Goal: Check status: Check status

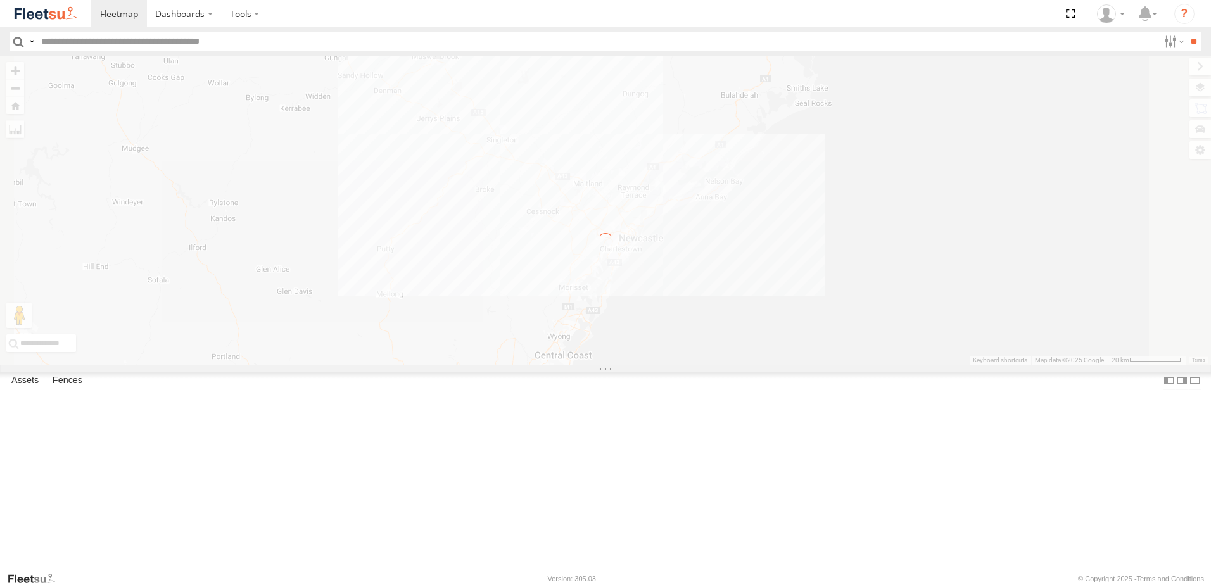
select select "**********"
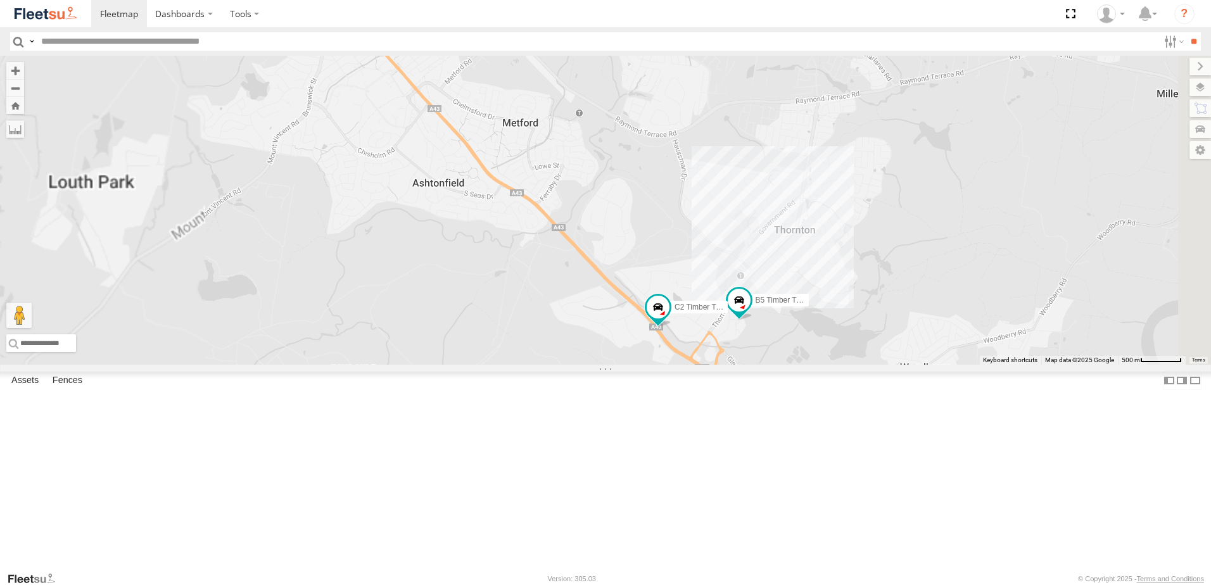
drag, startPoint x: 847, startPoint y: 501, endPoint x: 833, endPoint y: 263, distance: 238.0
click at [833, 265] on div "B4 Timber Truck BX1 Express Ute L3 Plasterboard Truck BX2 Express Ute B1 Timber…" at bounding box center [605, 210] width 1211 height 309
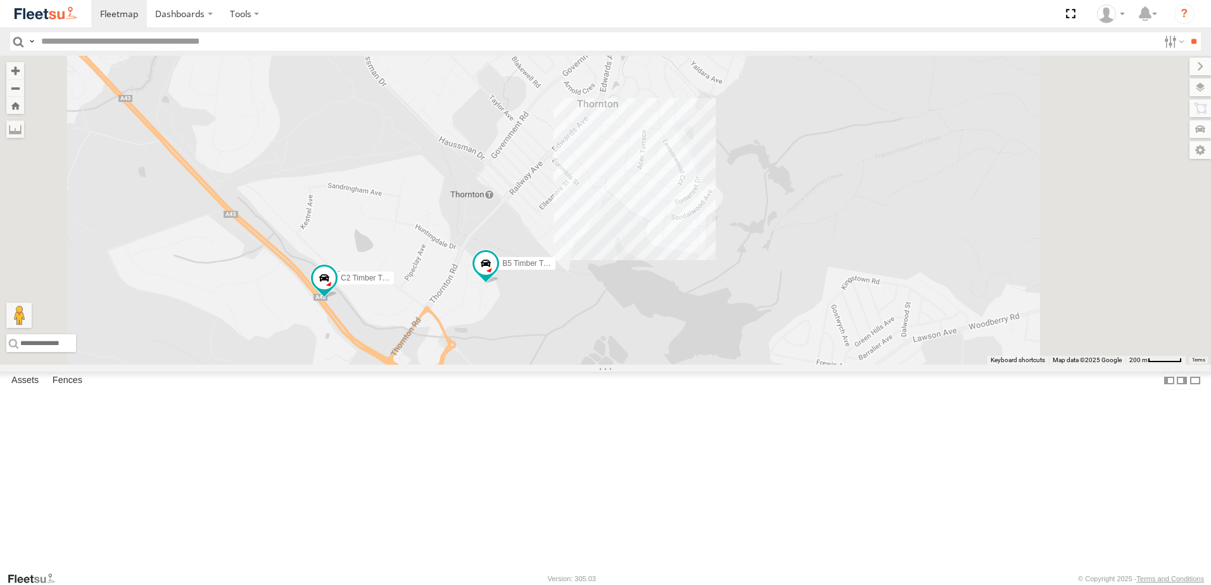
drag, startPoint x: 855, startPoint y: 308, endPoint x: 764, endPoint y: 398, distance: 128.1
click at [764, 365] on div "B4 Timber Truck BX1 Express Ute L3 Plasterboard Truck BX2 Express Ute B1 Timber…" at bounding box center [605, 210] width 1211 height 309
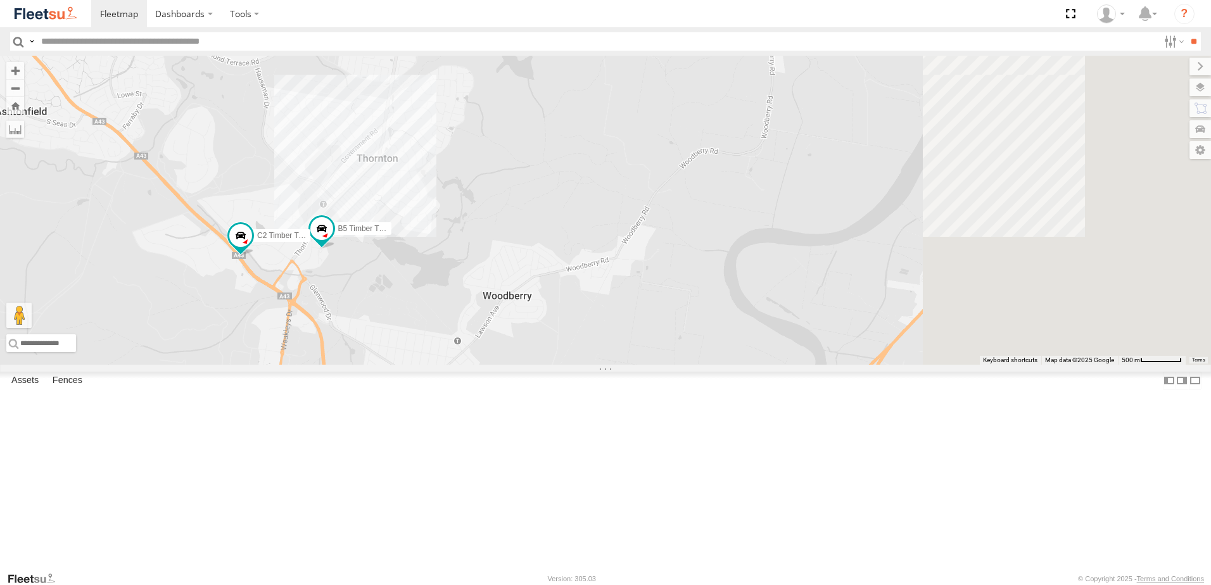
drag, startPoint x: 747, startPoint y: 251, endPoint x: 664, endPoint y: 219, distance: 89.6
click at [664, 219] on div "B4 Timber Truck BX1 Express Ute L3 Plasterboard Truck BX2 Express Ute B1 Timber…" at bounding box center [605, 210] width 1211 height 309
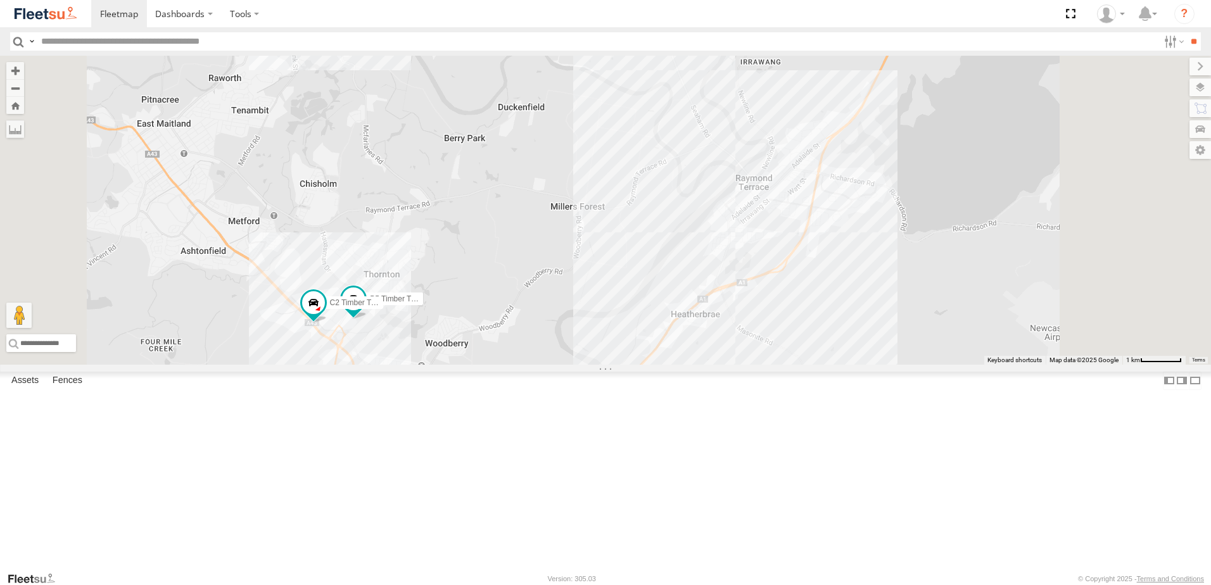
drag, startPoint x: 761, startPoint y: 198, endPoint x: 694, endPoint y: 326, distance: 143.9
click at [695, 324] on div "B4 Timber Truck BX1 Express Ute L3 Plasterboard Truck BX2 Express Ute B1 Timber…" at bounding box center [605, 210] width 1211 height 309
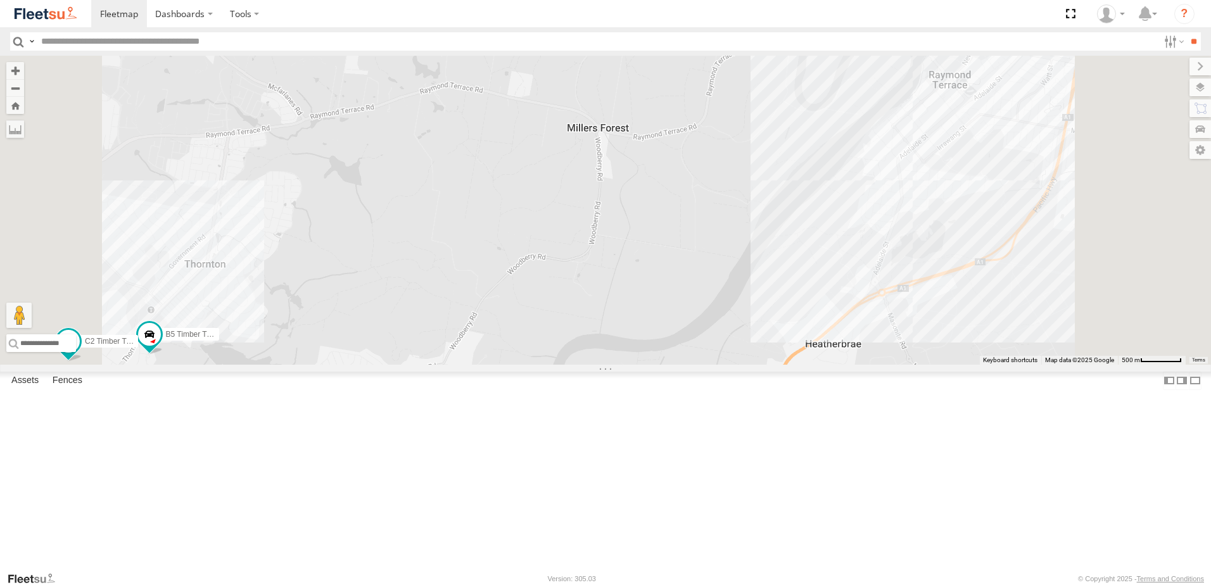
drag, startPoint x: 592, startPoint y: 397, endPoint x: 671, endPoint y: 288, distance: 134.7
click at [671, 288] on div "B4 Timber Truck BX1 Express Ute L3 Plasterboard Truck BX2 Express Ute B1 Timber…" at bounding box center [605, 210] width 1211 height 309
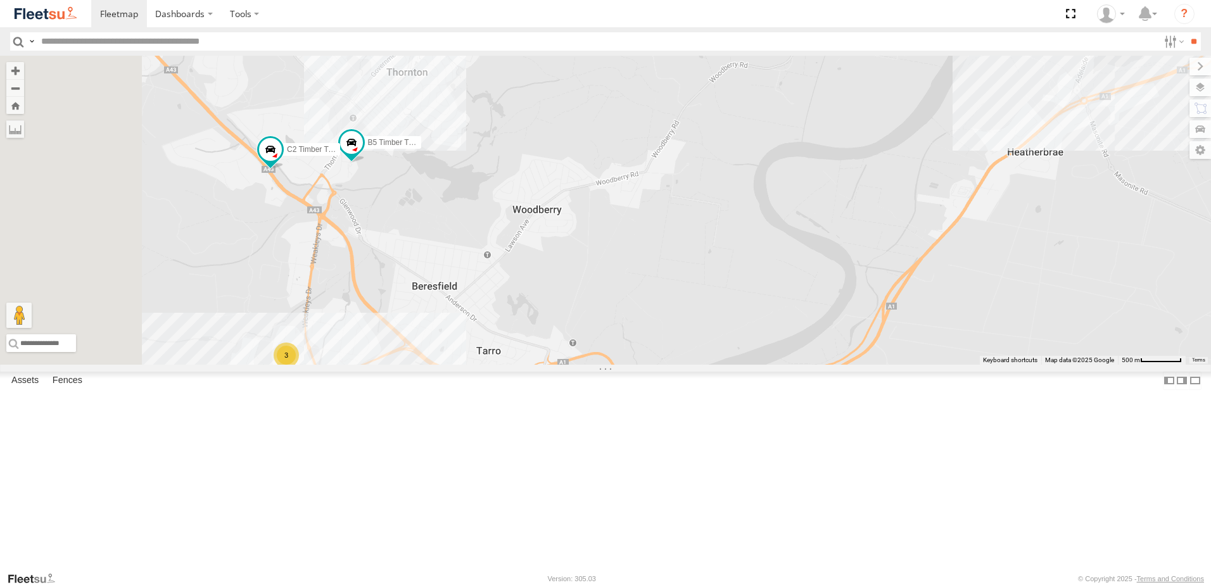
drag, startPoint x: 545, startPoint y: 290, endPoint x: 566, endPoint y: 307, distance: 27.0
click at [566, 307] on div "B4 Timber Truck BX1 Express Ute L3 Plasterboard Truck BX2 Express Ute B1 Timber…" at bounding box center [605, 210] width 1211 height 309
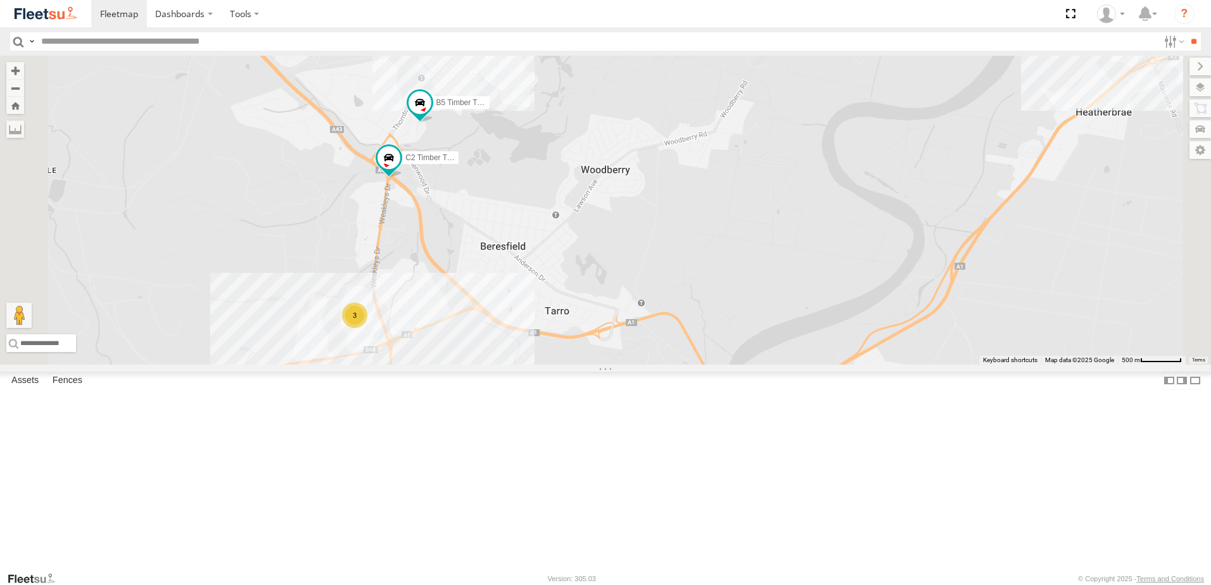
drag, startPoint x: 713, startPoint y: 348, endPoint x: 710, endPoint y: 360, distance: 11.8
click at [710, 360] on div "B4 Timber Truck BX1 Express Ute L3 Plasterboard Truck BX2 Express Ute B1 Timber…" at bounding box center [605, 210] width 1211 height 309
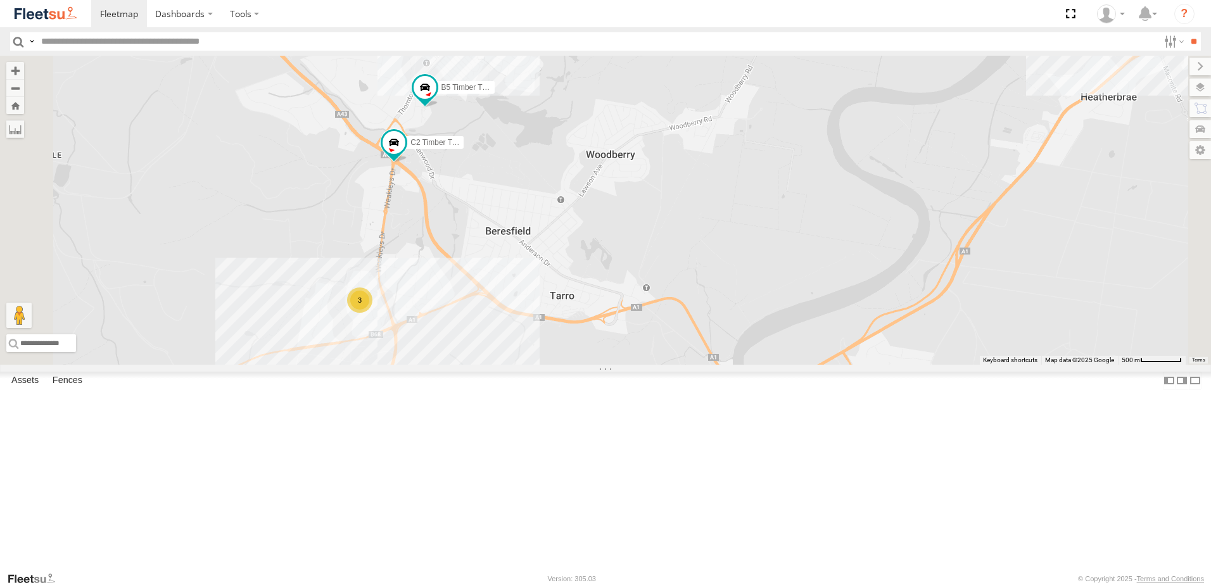
drag, startPoint x: 616, startPoint y: 371, endPoint x: 617, endPoint y: 364, distance: 6.4
click at [617, 364] on div "B4 Timber Truck BX1 Express Ute L3 Plasterboard Truck BX2 Express Ute B1 Timber…" at bounding box center [605, 210] width 1211 height 309
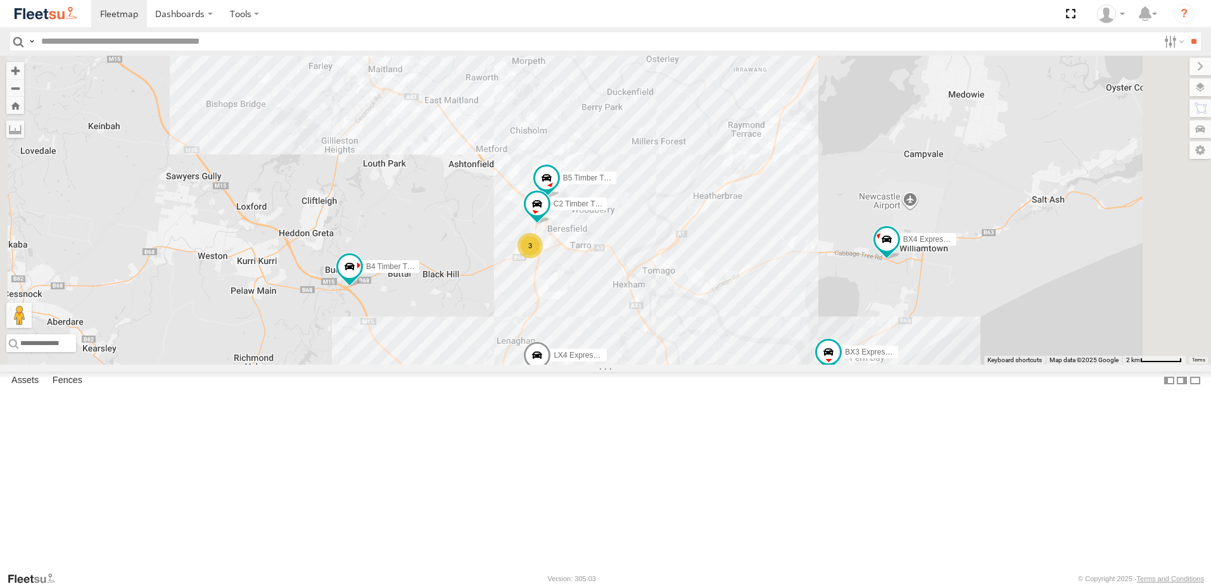
drag, startPoint x: 480, startPoint y: 440, endPoint x: 558, endPoint y: 415, distance: 81.7
click at [558, 365] on div "B4 Timber Truck 3 LX4 Express Ute B5 Timber Truck BX3 Express Ute C2 Timber Tru…" at bounding box center [605, 210] width 1211 height 309
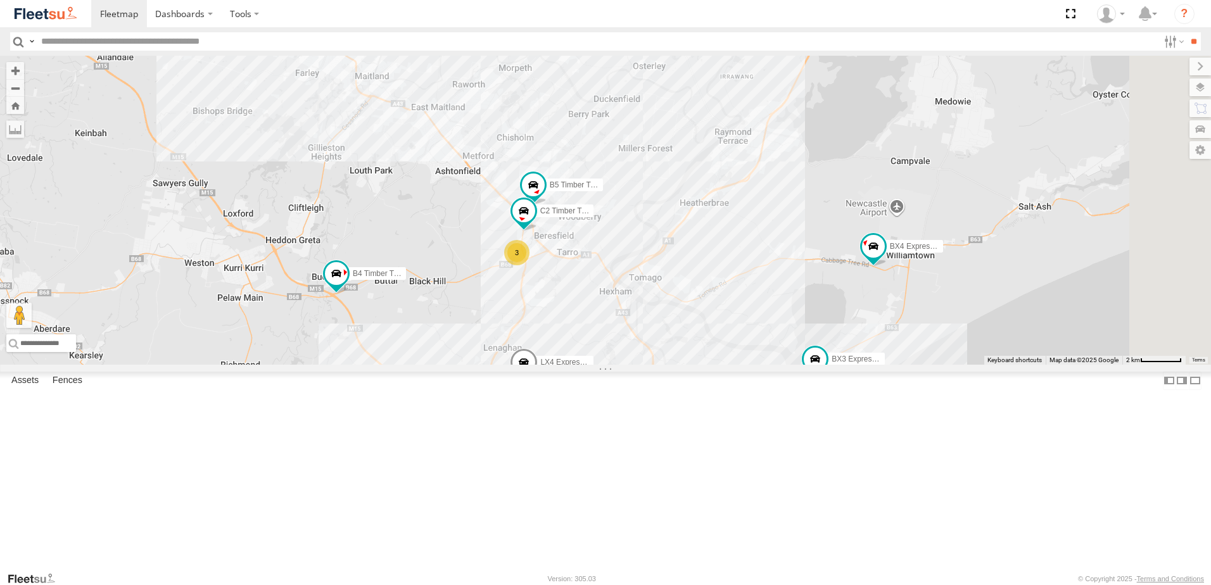
drag, startPoint x: 797, startPoint y: 389, endPoint x: 719, endPoint y: 415, distance: 82.3
click at [719, 365] on div "B4 Timber Truck 3 LX4 Express Ute B5 Timber Truck BX3 Express Ute C2 Timber Tru…" at bounding box center [605, 210] width 1211 height 309
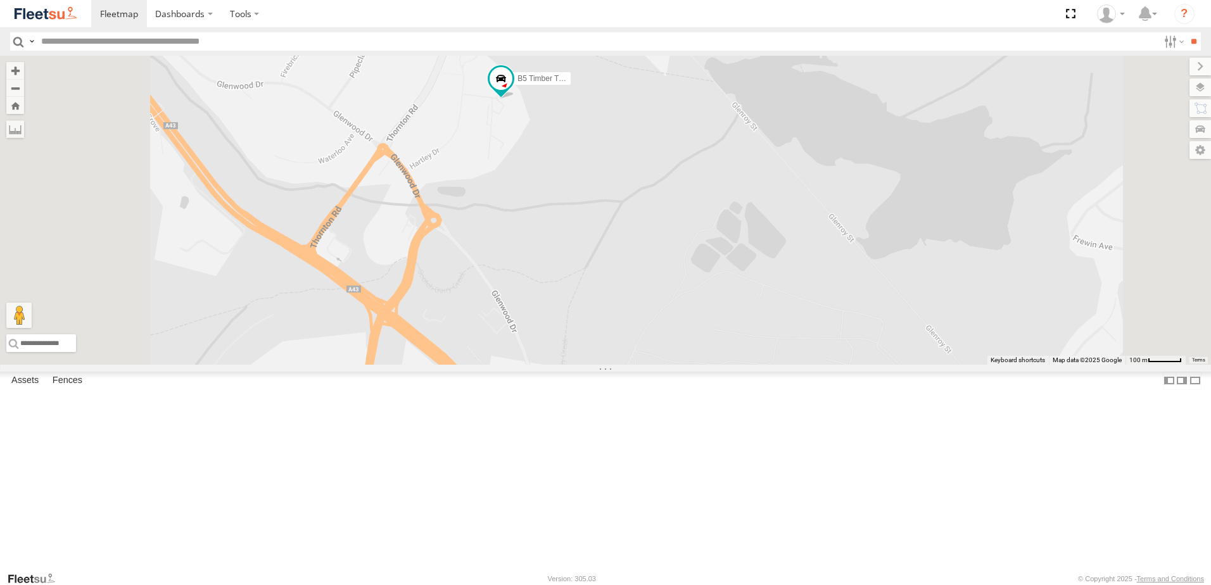
drag, startPoint x: 604, startPoint y: 391, endPoint x: 630, endPoint y: 298, distance: 97.3
click at [630, 298] on div "B4 Timber Truck LX4 Express Ute B5 Timber Truck BX3 Express Ute C2 Timber Truck…" at bounding box center [605, 210] width 1211 height 309
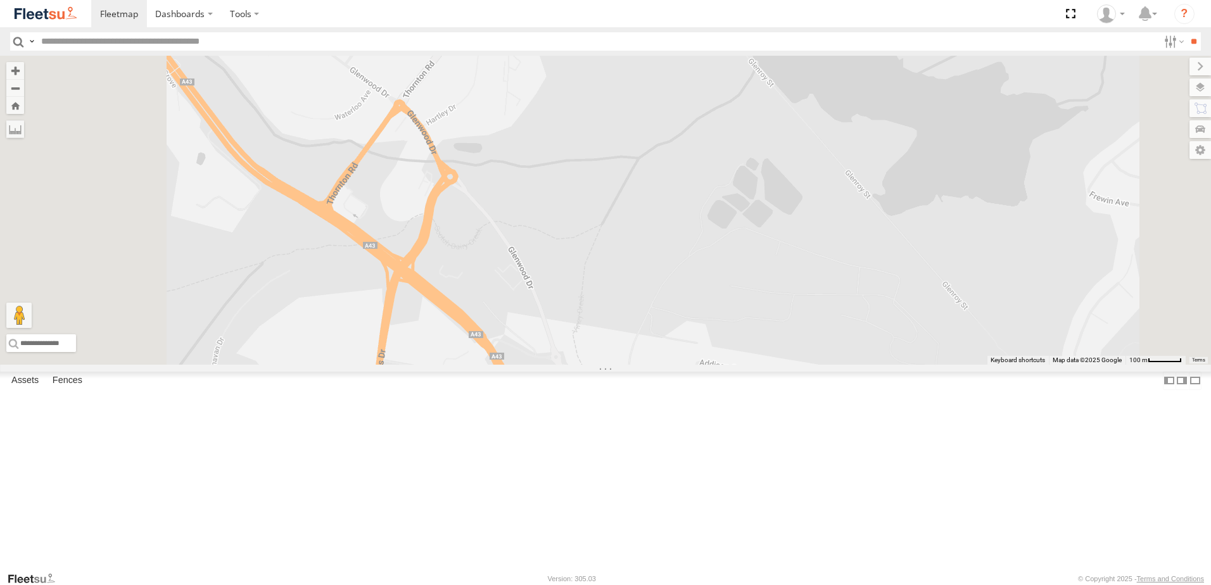
drag, startPoint x: 645, startPoint y: 273, endPoint x: 650, endPoint y: 257, distance: 16.6
click at [652, 257] on div "B4 Timber Truck LX4 Express Ute B5 Timber Truck BX3 Express Ute C2 Timber Truck…" at bounding box center [605, 210] width 1211 height 309
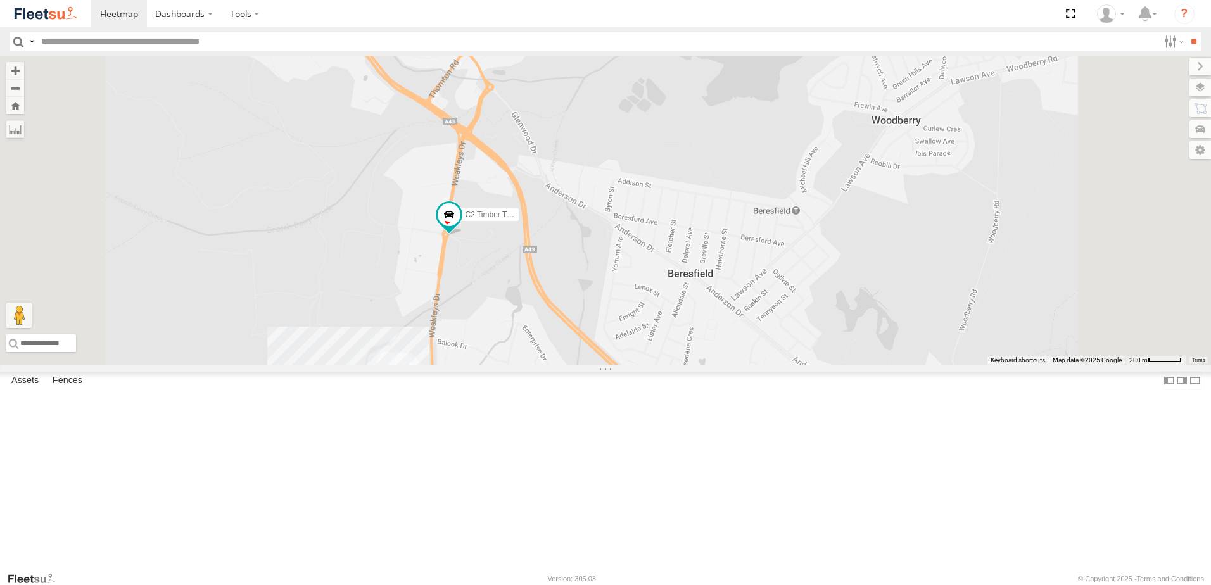
drag, startPoint x: 633, startPoint y: 405, endPoint x: 628, endPoint y: 326, distance: 79.3
click at [628, 326] on div "B4 Timber Truck LX4 Express Ute B5 Timber Truck BX3 Express Ute C2 Timber Truck…" at bounding box center [605, 210] width 1211 height 309
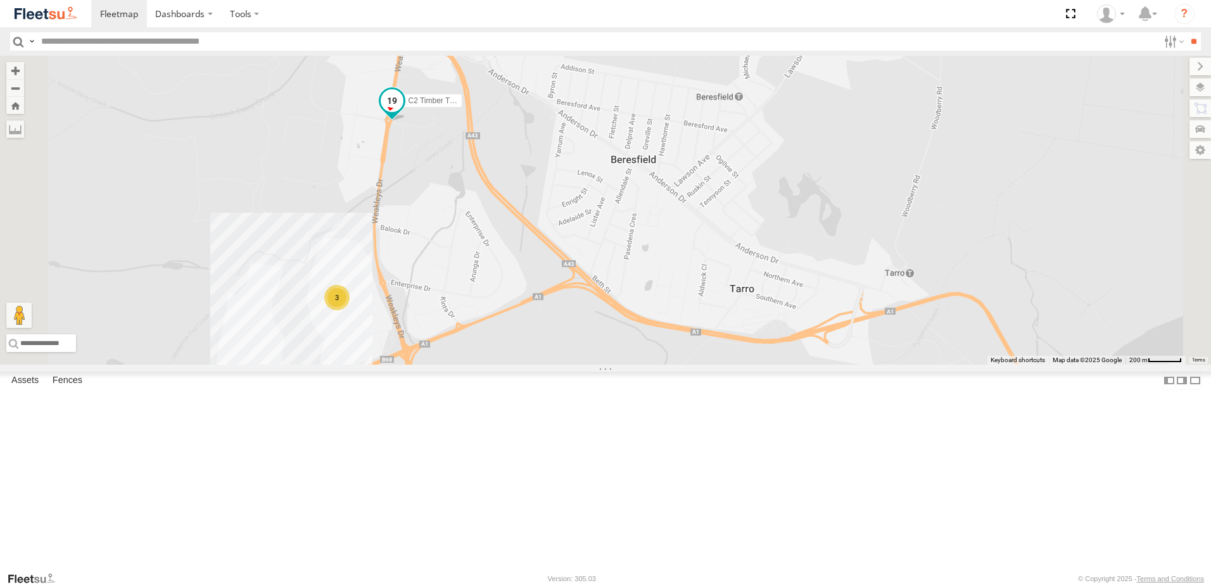
click at [403, 113] on span at bounding box center [392, 101] width 23 height 23
click at [478, 112] on div at bounding box center [392, 102] width 172 height 19
click at [468, 107] on label at bounding box center [455, 102] width 25 height 9
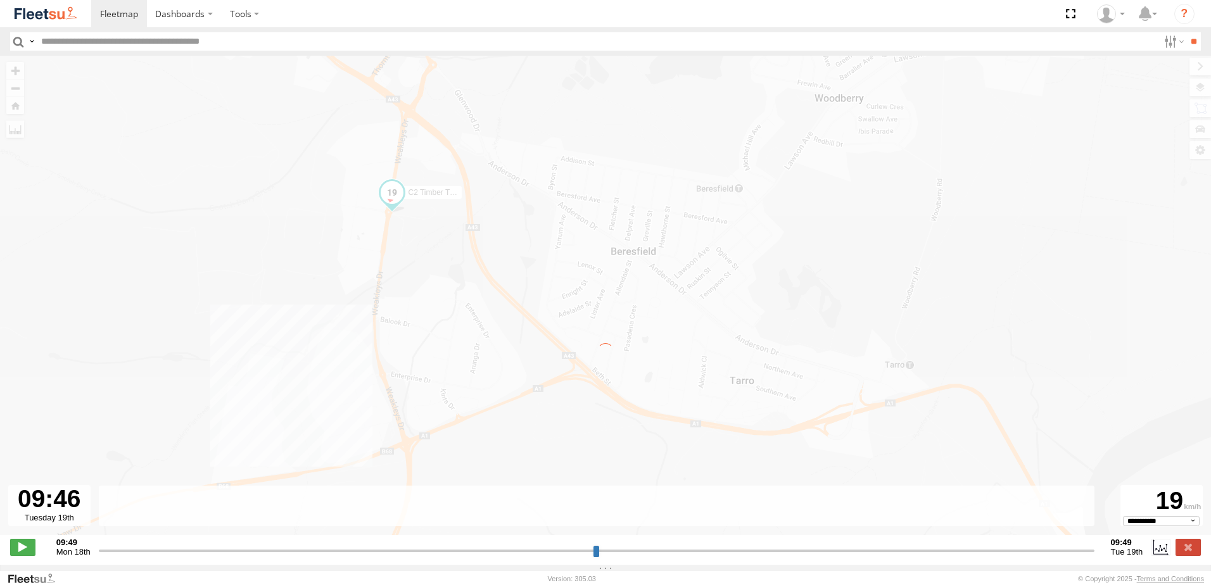
type input "**********"
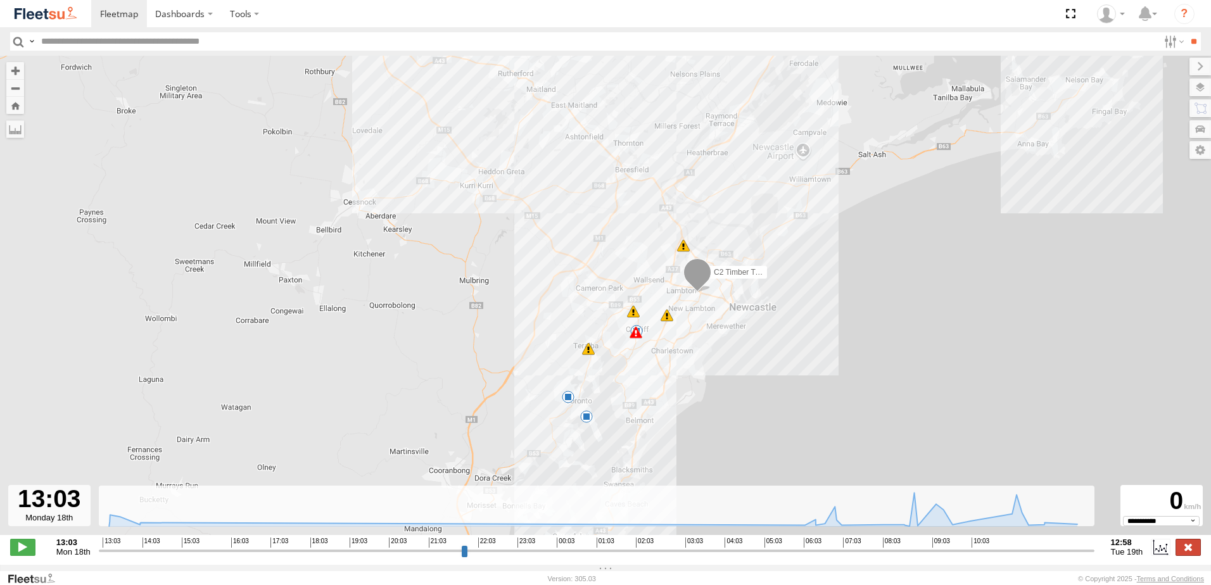
click at [1180, 555] on label at bounding box center [1188, 547] width 25 height 16
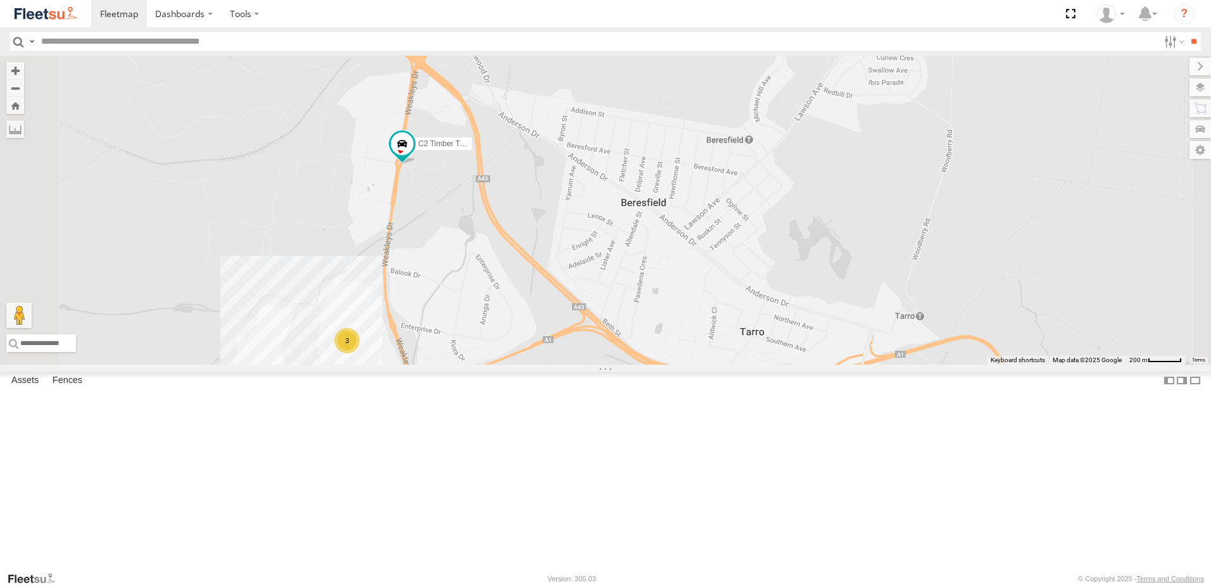
drag, startPoint x: 479, startPoint y: 275, endPoint x: 583, endPoint y: 510, distance: 257.5
click at [580, 365] on div "3 C2 Timber Truck" at bounding box center [605, 210] width 1211 height 309
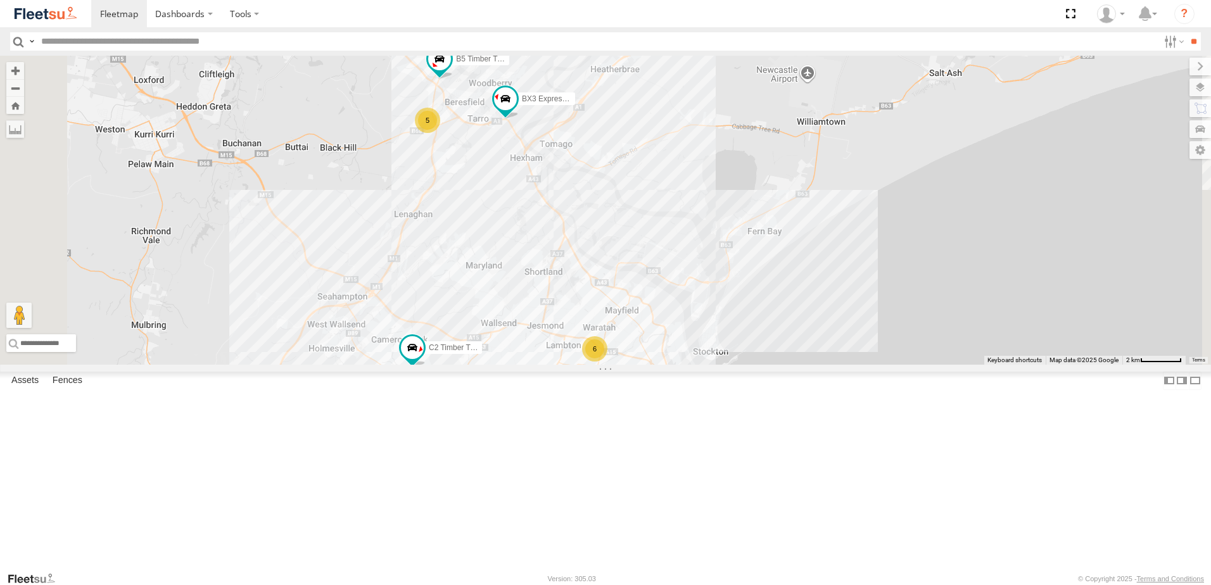
drag, startPoint x: 769, startPoint y: 198, endPoint x: 725, endPoint y: 330, distance: 139.0
click at [725, 330] on div "CX3 Express Ute L3 Plasterboard Truck B5 Timber Truck CX2 Express Ute BX2 Expre…" at bounding box center [605, 210] width 1211 height 309
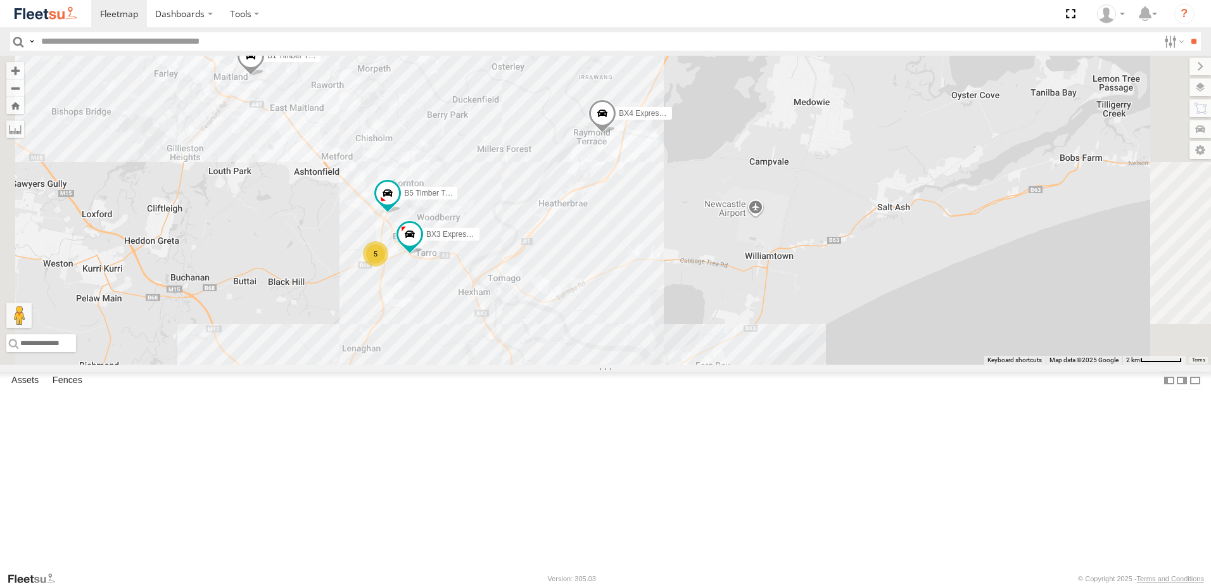
drag, startPoint x: 797, startPoint y: 292, endPoint x: 805, endPoint y: 281, distance: 14.1
click at [802, 284] on div "CX3 Express Ute L3 Plasterboard Truck B5 Timber Truck CX2 Express Ute BX2 Expre…" at bounding box center [605, 210] width 1211 height 309
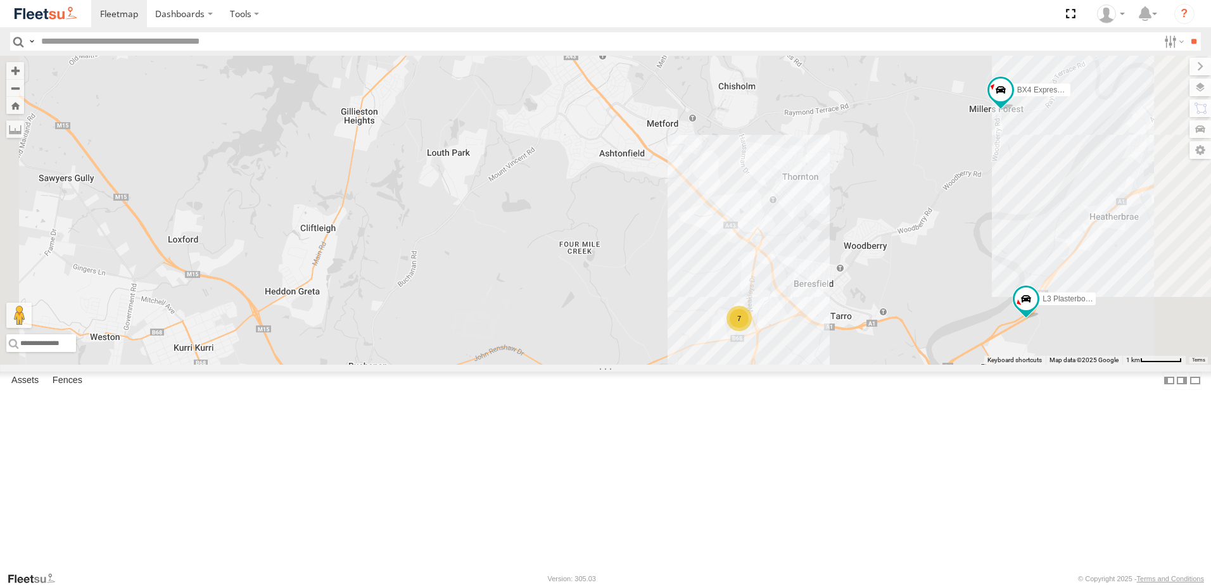
drag, startPoint x: 796, startPoint y: 247, endPoint x: 775, endPoint y: 228, distance: 28.2
click at [775, 228] on div "CX3 Express Ute L3 Plasterboard Truck CX2 Express Ute BX2 Express Ute LX3 Expre…" at bounding box center [605, 210] width 1211 height 309
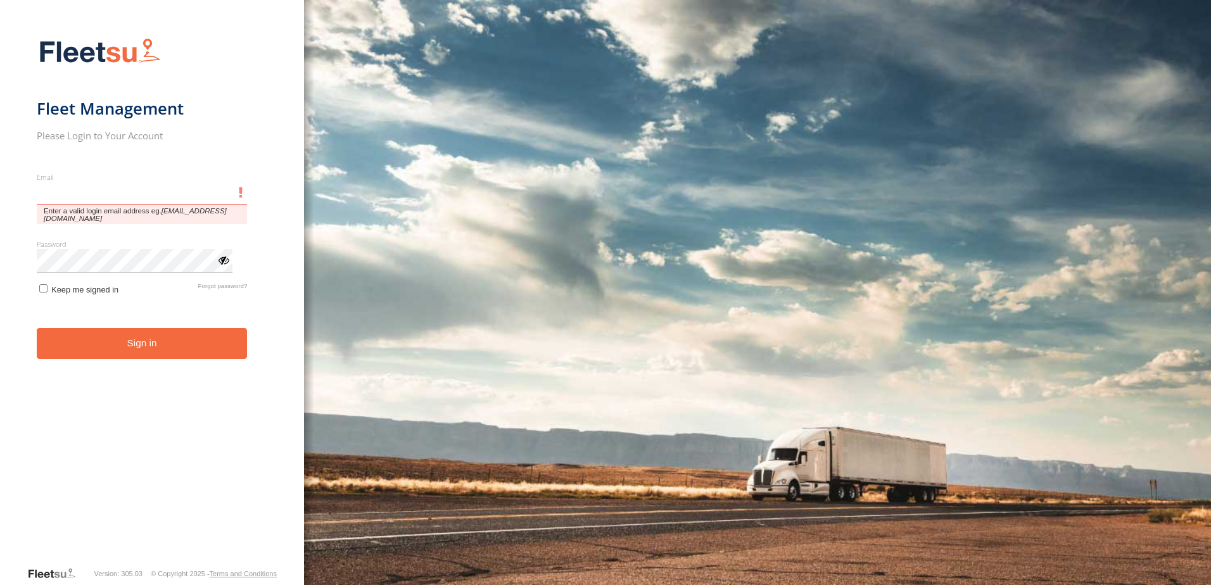
type input "**********"
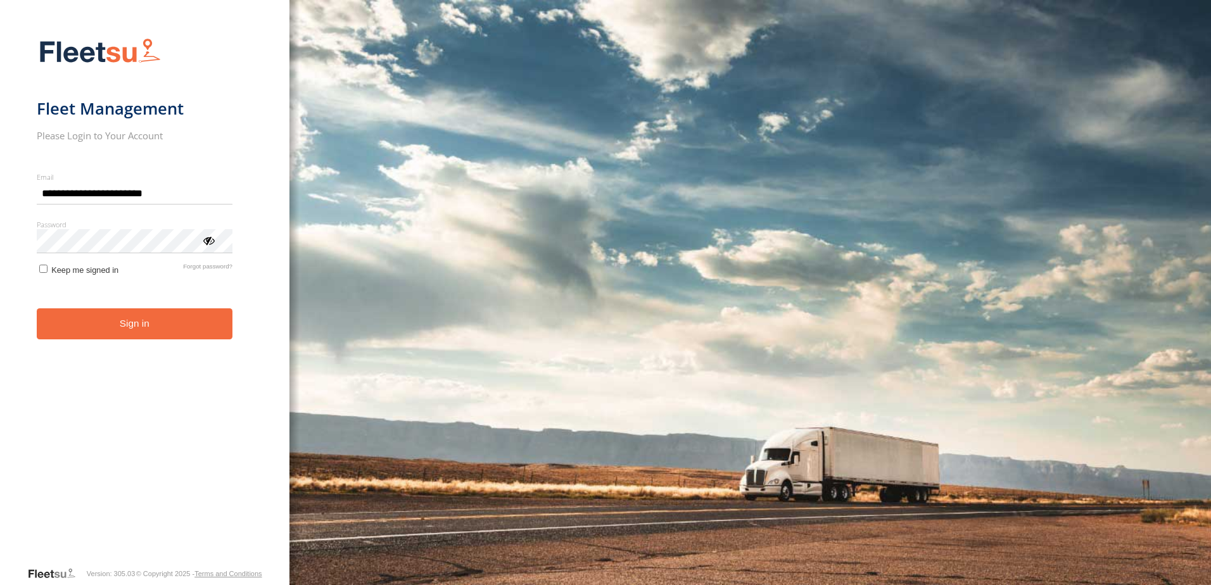
click at [139, 334] on button "Sign in" at bounding box center [135, 323] width 196 height 31
